Goal: Task Accomplishment & Management: Complete application form

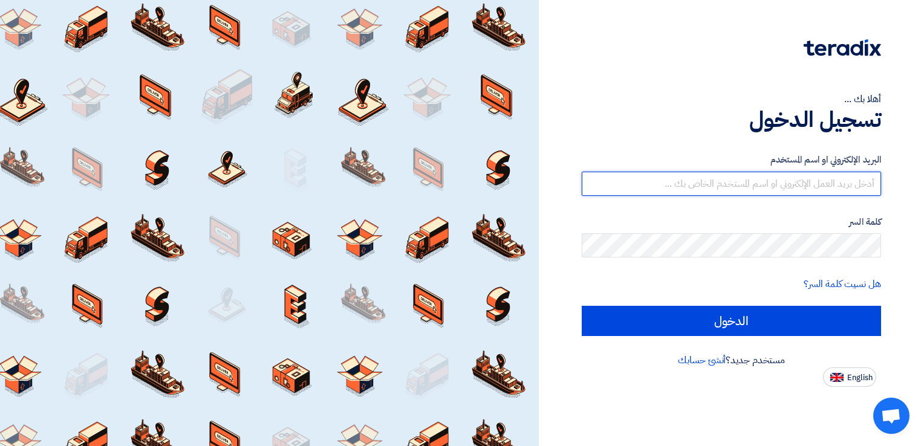
click at [694, 184] on input "text" at bounding box center [731, 184] width 299 height 24
type input "Sashmawi@btc.com.sa"
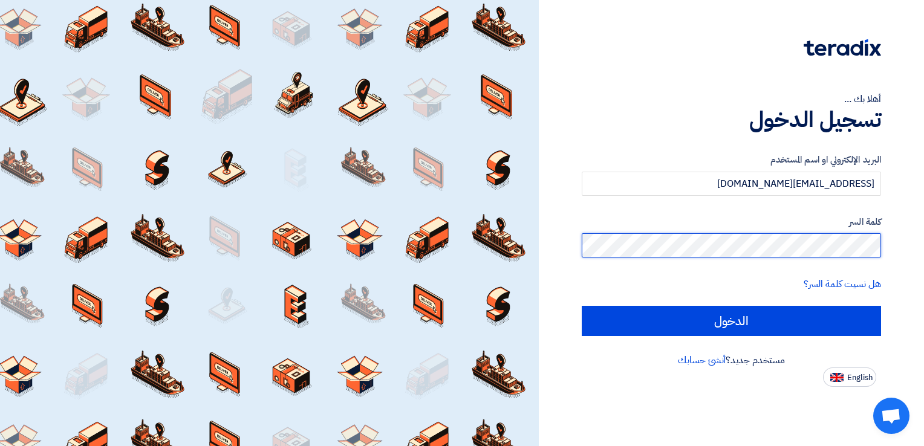
click at [582, 306] on input "الدخول" at bounding box center [731, 321] width 299 height 30
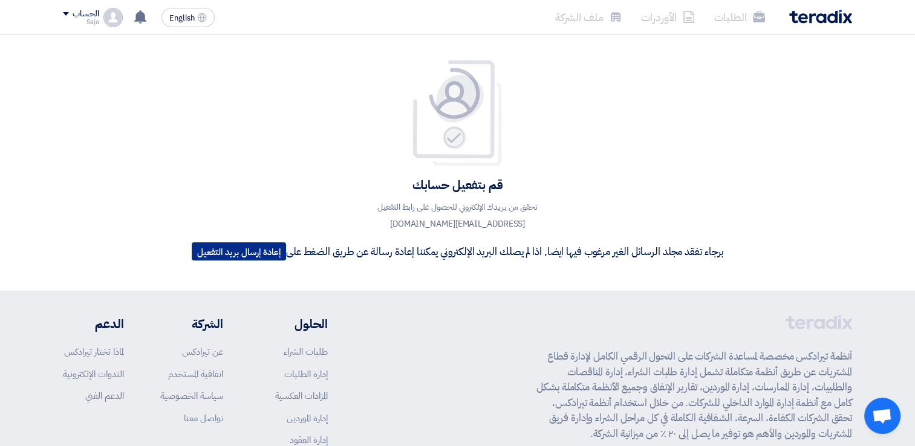
click at [247, 250] on button "إعادة إرسال بريد التفعيل" at bounding box center [239, 251] width 94 height 18
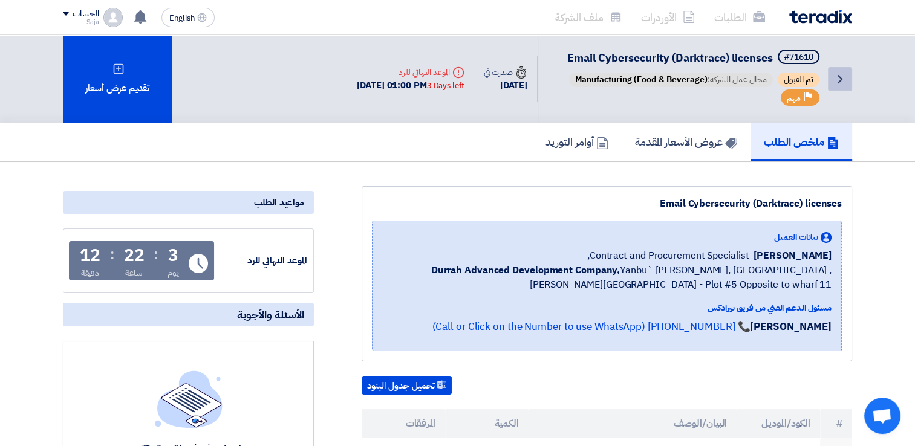
click at [838, 78] on icon "Back" at bounding box center [839, 79] width 15 height 15
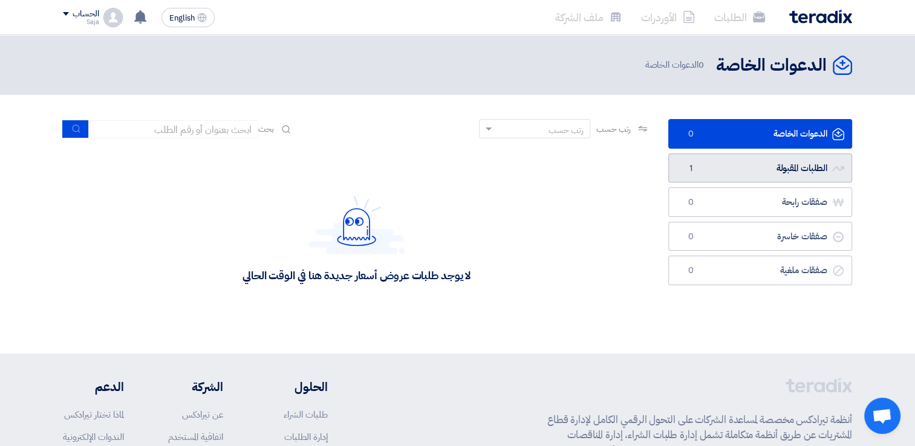
click at [773, 170] on link "الطلبات المقبولة الطلبات المقبولة 1" at bounding box center [760, 169] width 184 height 30
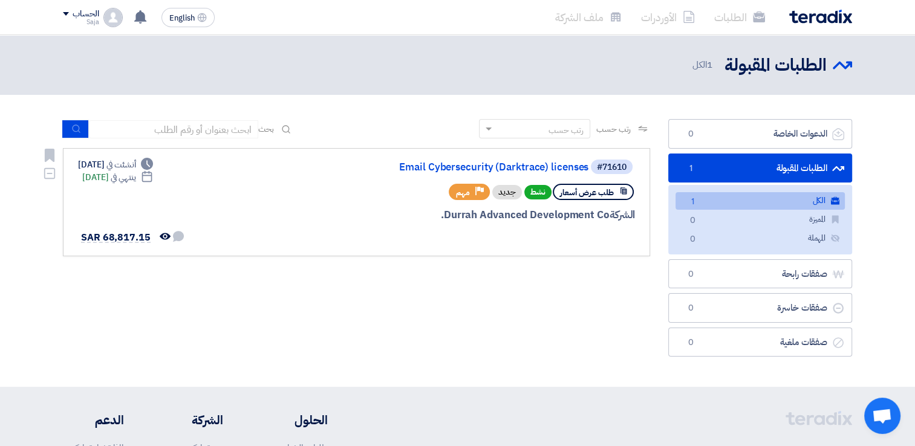
click at [486, 199] on app-show-project-priority "Priority مهم" at bounding box center [470, 191] width 42 height 21
click at [594, 192] on span "طلب عرض أسعار" at bounding box center [587, 192] width 54 height 11
click at [468, 165] on link "Email Cybersecurity (Darktrace) licenses" at bounding box center [467, 167] width 242 height 11
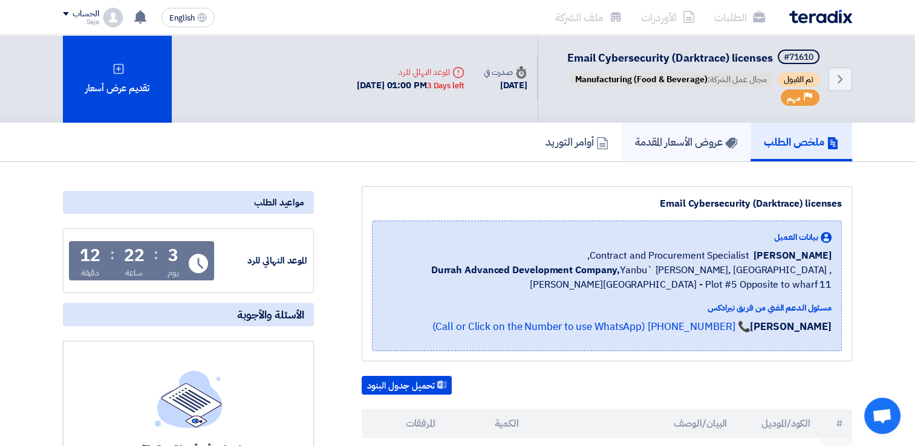
click at [675, 139] on h5 "عروض الأسعار المقدمة" at bounding box center [686, 142] width 102 height 14
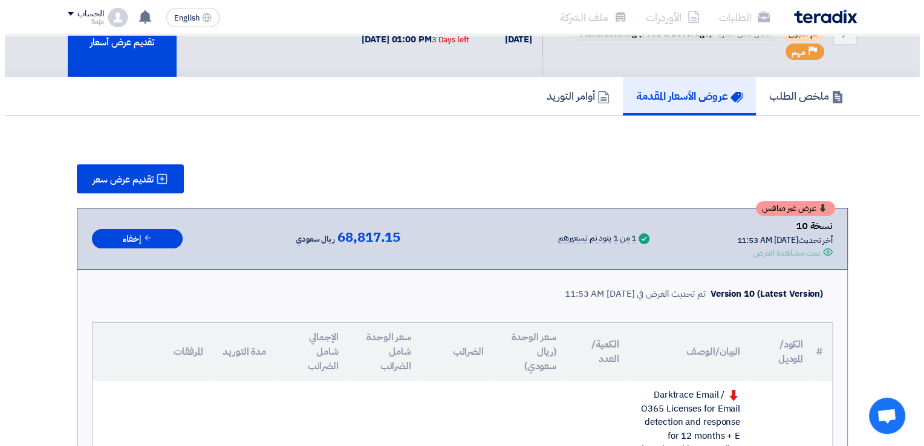
scroll to position [43, 0]
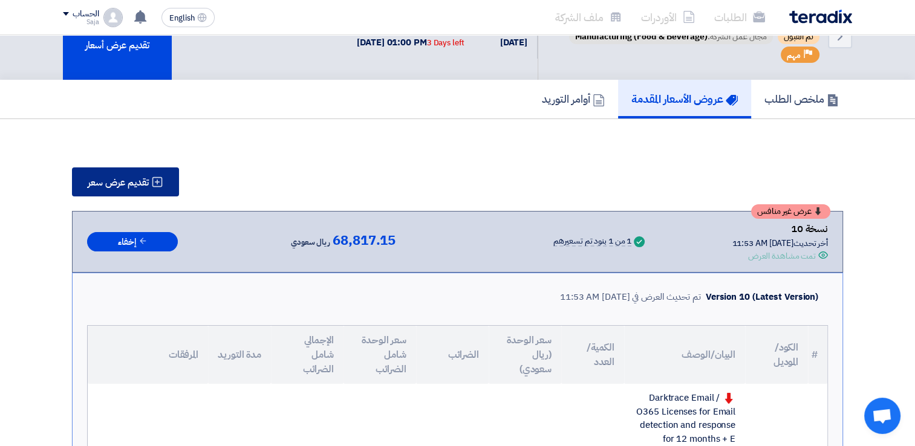
click at [139, 178] on span "تقديم عرض سعر" at bounding box center [118, 183] width 61 height 10
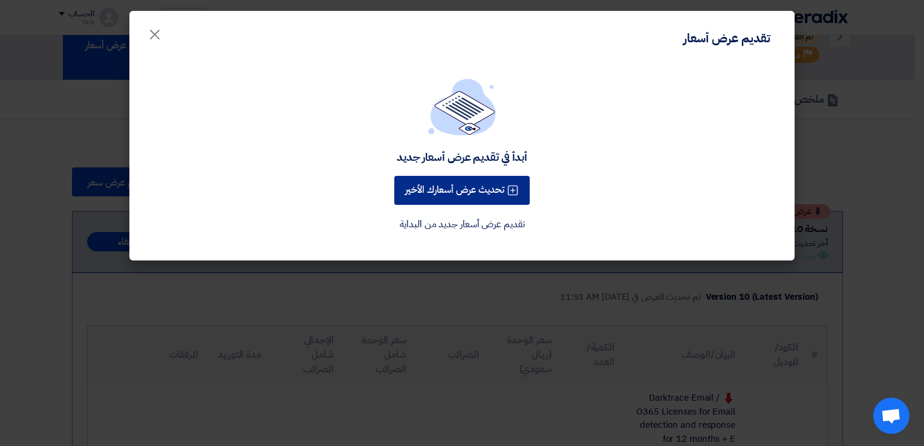
click at [432, 195] on button "تحديث عرض أسعارك الأخير" at bounding box center [461, 190] width 135 height 29
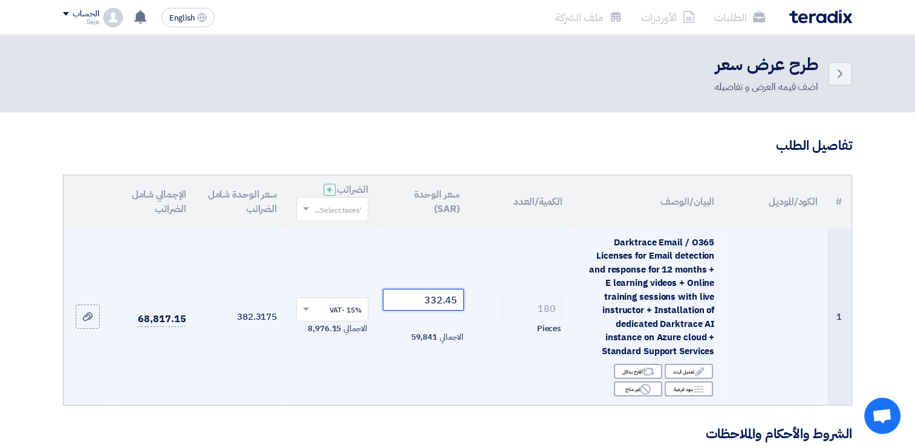
click at [455, 302] on input "332.45" at bounding box center [424, 300] width 82 height 22
click at [426, 302] on input "332.45" at bounding box center [424, 300] width 82 height 22
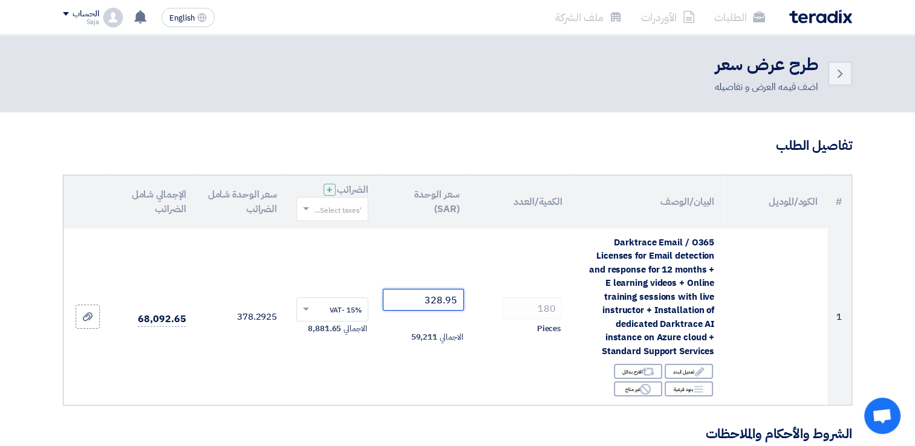
type input "328.95"
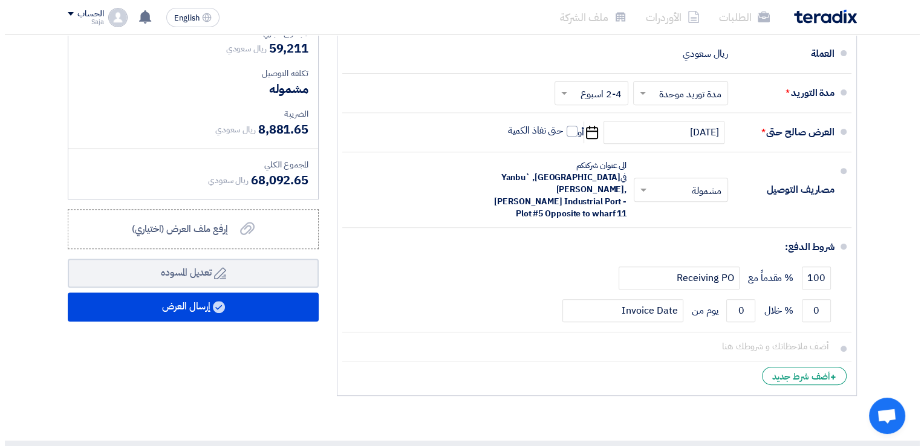
scroll to position [472, 0]
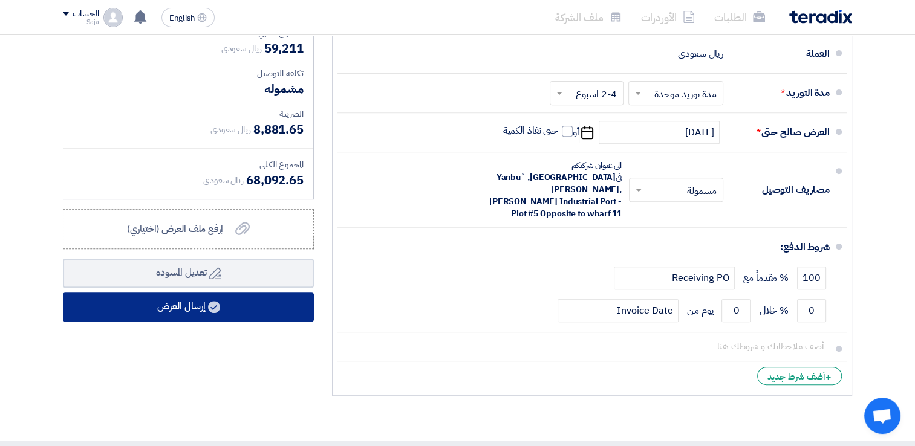
click at [262, 304] on button "إرسال العرض" at bounding box center [188, 307] width 251 height 29
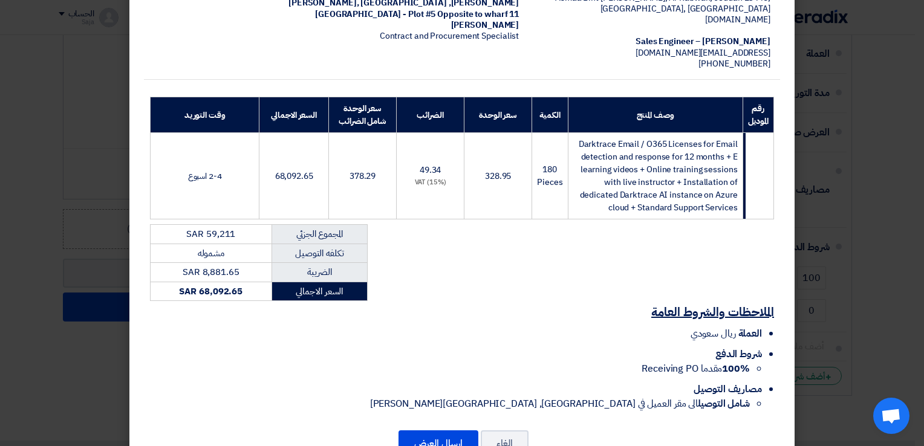
scroll to position [175, 0]
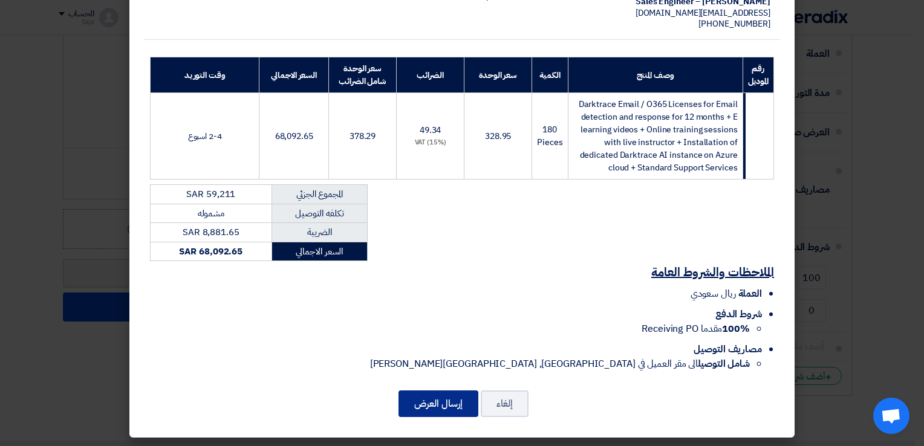
click at [459, 407] on button "إرسال العرض" at bounding box center [438, 404] width 80 height 27
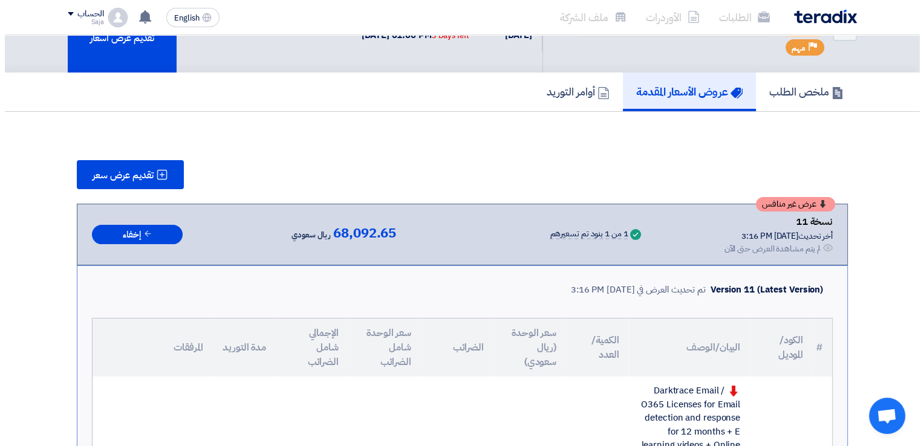
scroll to position [49, 0]
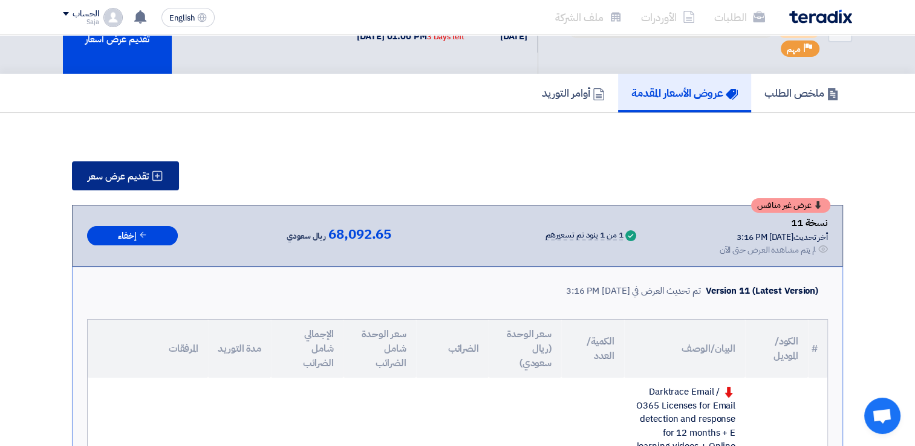
click at [145, 180] on span "تقديم عرض سعر" at bounding box center [118, 177] width 61 height 10
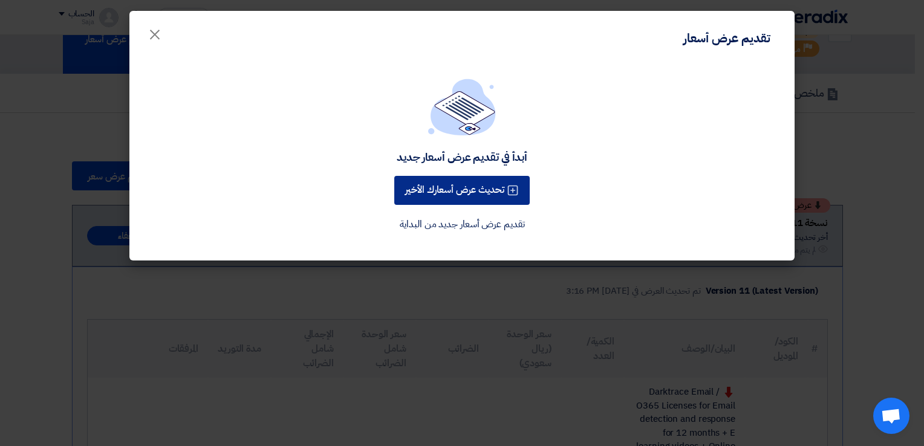
click at [433, 198] on button "تحديث عرض أسعارك الأخير" at bounding box center [461, 190] width 135 height 29
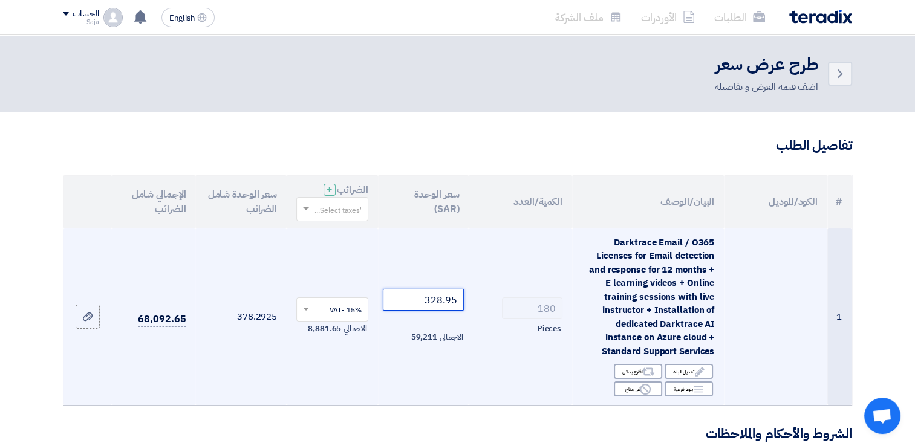
click at [415, 297] on input "328.95" at bounding box center [424, 300] width 82 height 22
click at [416, 299] on input "328.95" at bounding box center [424, 300] width 82 height 22
paste input "5.5222222222222"
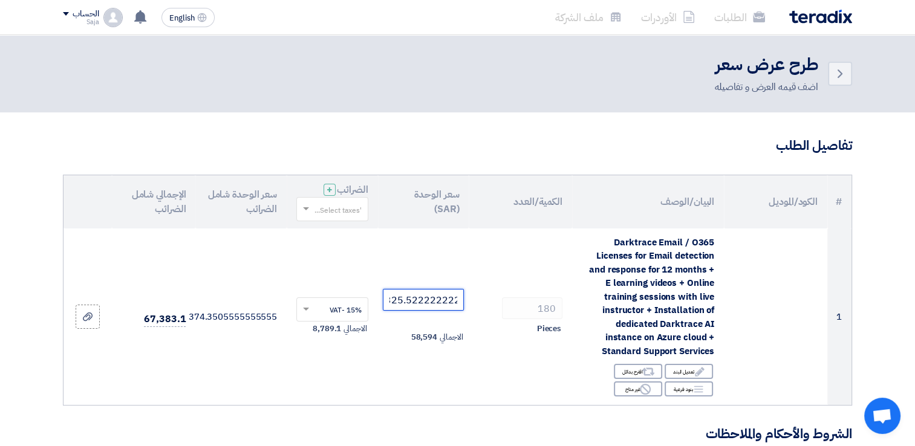
type input "325.5222222222222"
